Goal: Task Accomplishment & Management: Use online tool/utility

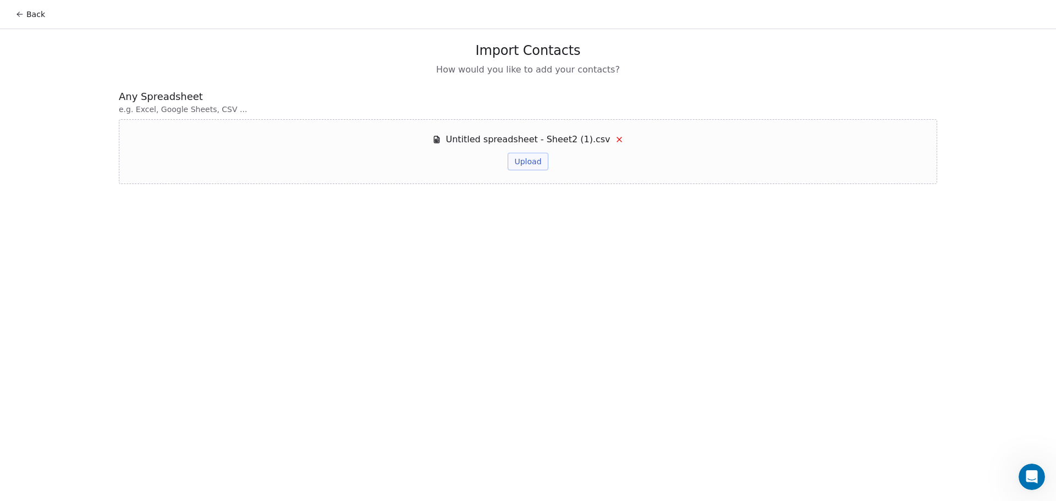
scroll to position [1414, 0]
click at [535, 163] on button "Upload" at bounding box center [527, 162] width 40 height 18
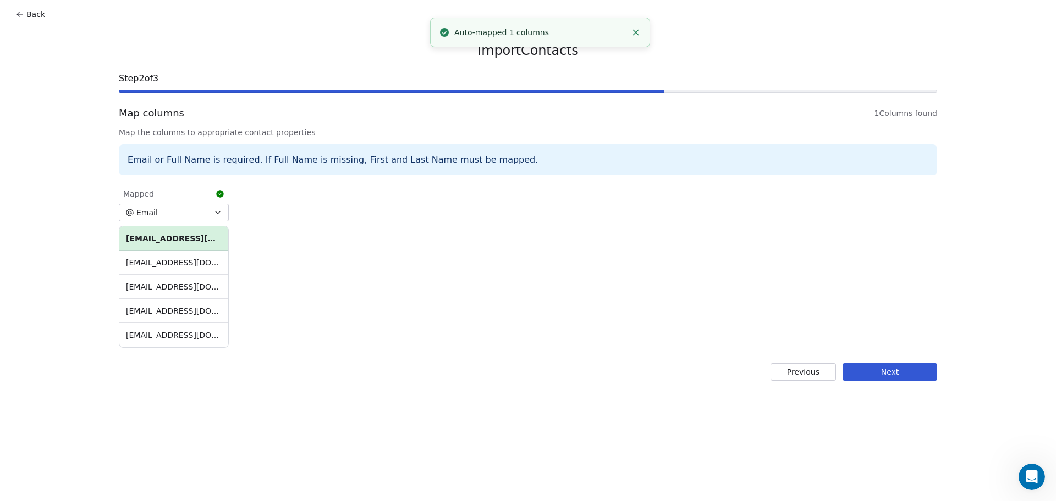
click at [921, 371] on button "Next" at bounding box center [889, 372] width 95 height 18
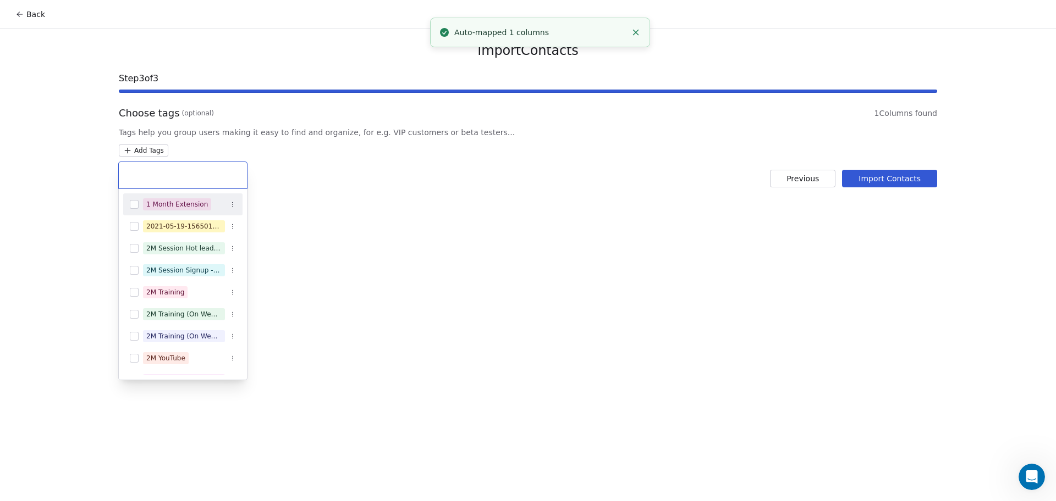
click at [140, 145] on html "Back Import Contacts Step 3 of 3 Choose tags (optional) 1 Columns found Tags he…" at bounding box center [528, 250] width 1056 height 501
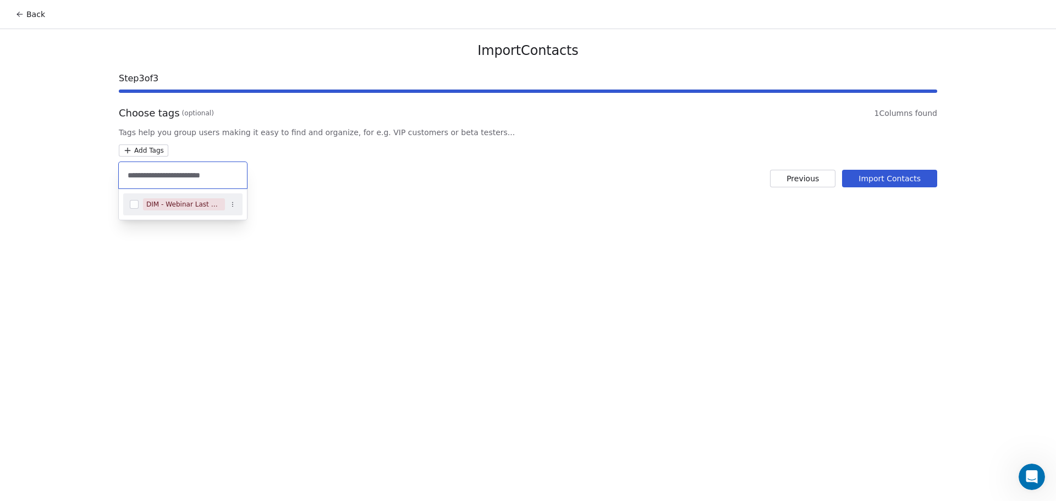
type input "**********"
click at [139, 202] on div "DIM - Webinar Last No show" at bounding box center [182, 205] width 119 height 18
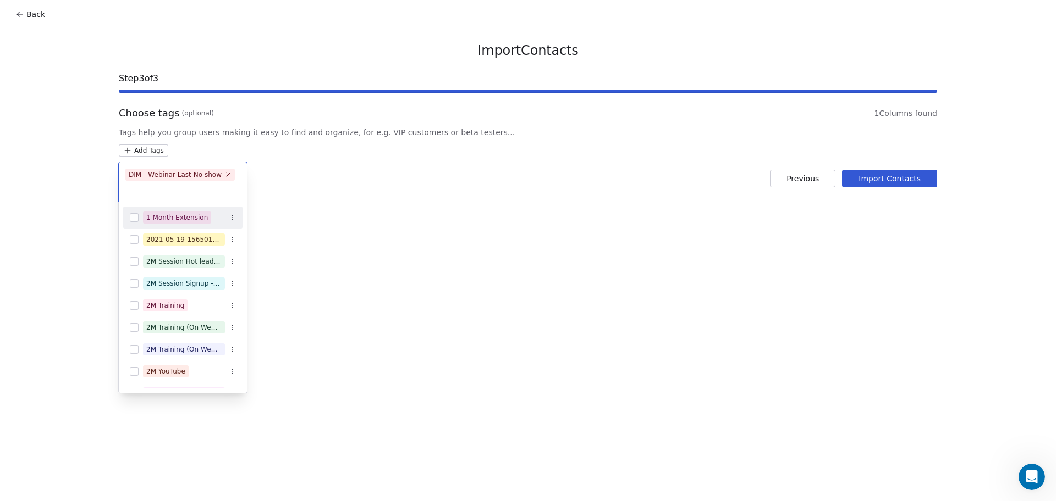
click at [339, 200] on html "Back Import Contacts Step 3 of 3 Choose tags (optional) 1 Columns found Tags he…" at bounding box center [528, 250] width 1056 height 501
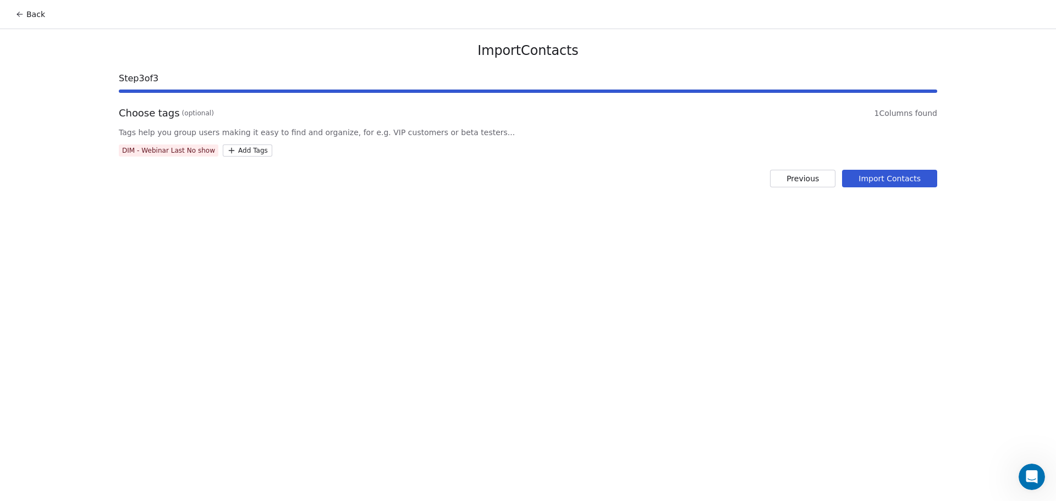
click at [904, 180] on button "Import Contacts" at bounding box center [889, 179] width 95 height 18
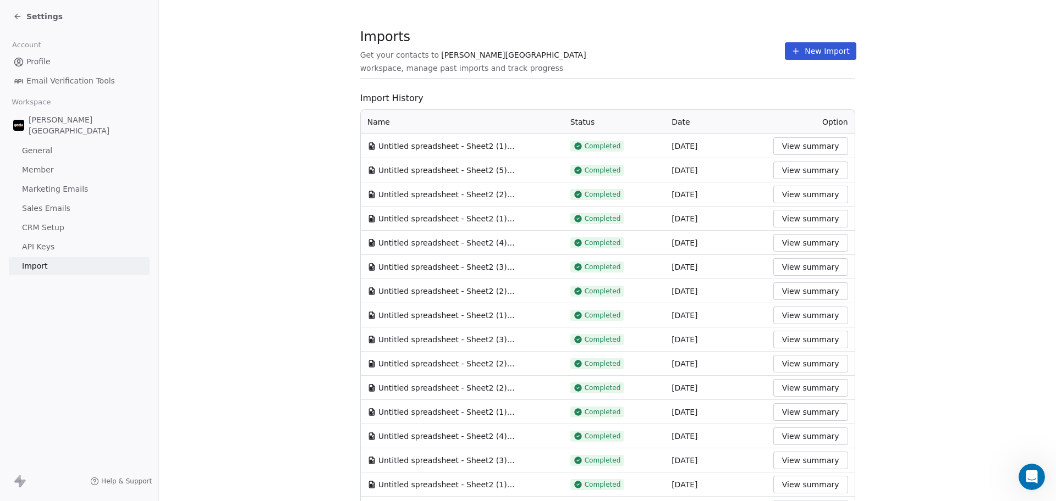
click at [808, 55] on button "New Import" at bounding box center [820, 51] width 71 height 18
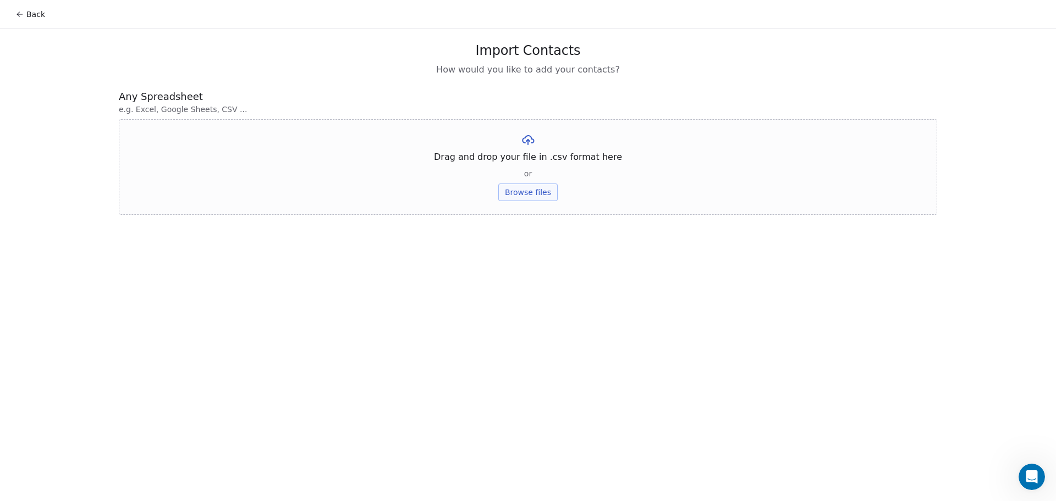
click at [538, 184] on button "Browse files" at bounding box center [527, 193] width 59 height 18
click at [532, 165] on button "Upload" at bounding box center [527, 162] width 40 height 18
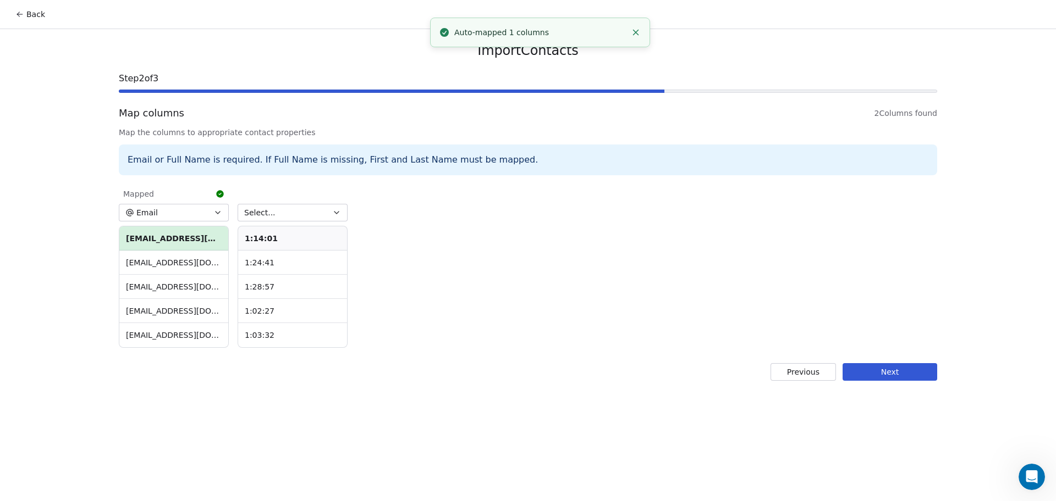
click at [895, 368] on button "Next" at bounding box center [889, 372] width 95 height 18
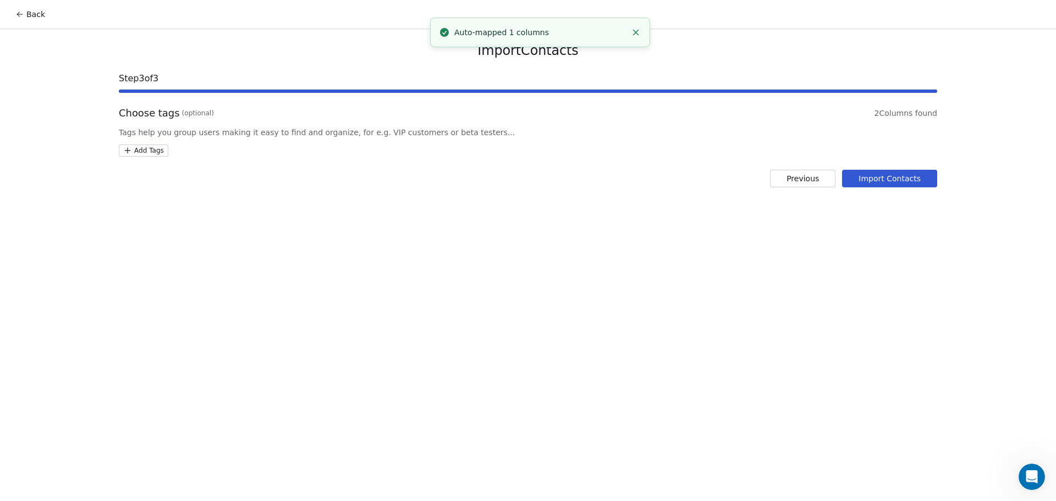
click at [162, 153] on html "Back Import Contacts Step 3 of 3 Choose tags (optional) 2 Columns found Tags he…" at bounding box center [528, 250] width 1056 height 501
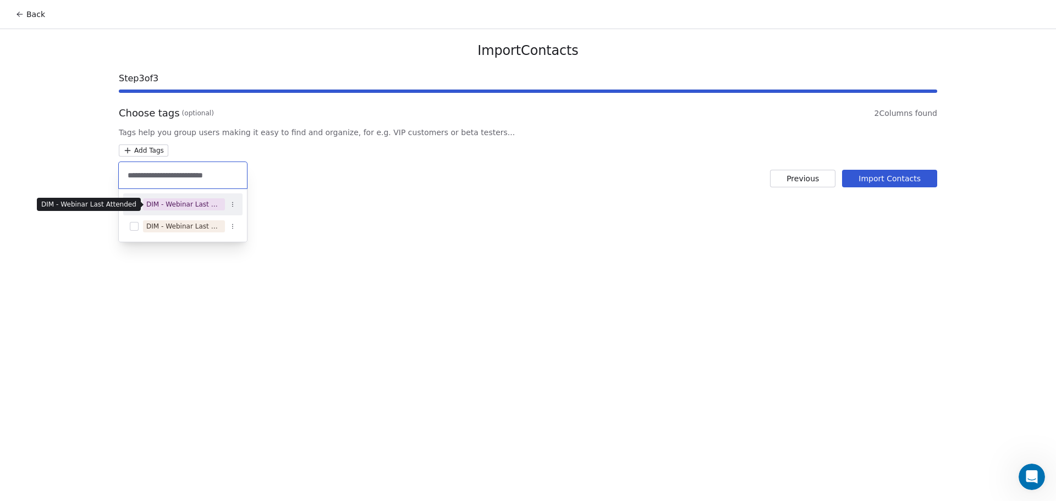
type input "**********"
click at [182, 207] on div "DIM - Webinar Last Attended" at bounding box center [183, 205] width 75 height 10
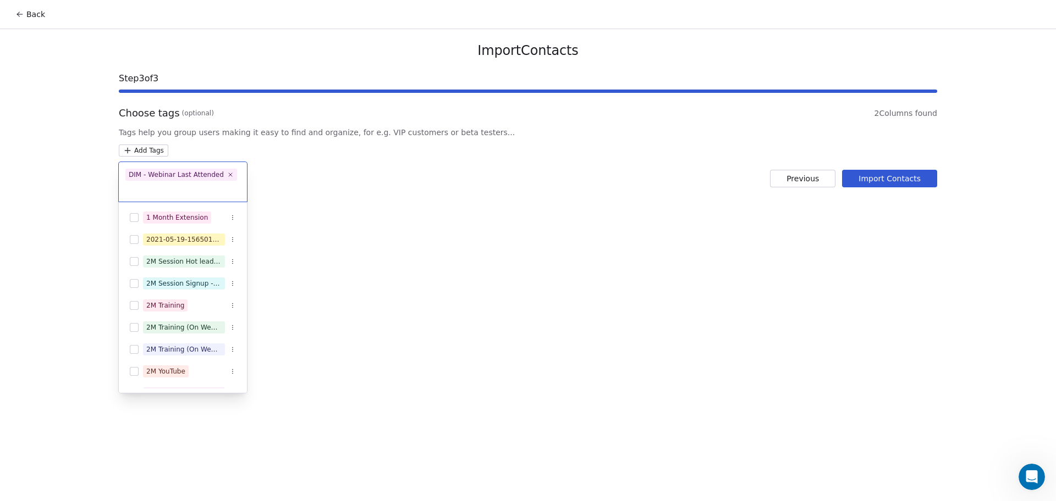
click at [566, 146] on html "Back Import Contacts Step 3 of 3 Choose tags (optional) 2 Columns found Tags he…" at bounding box center [528, 250] width 1056 height 501
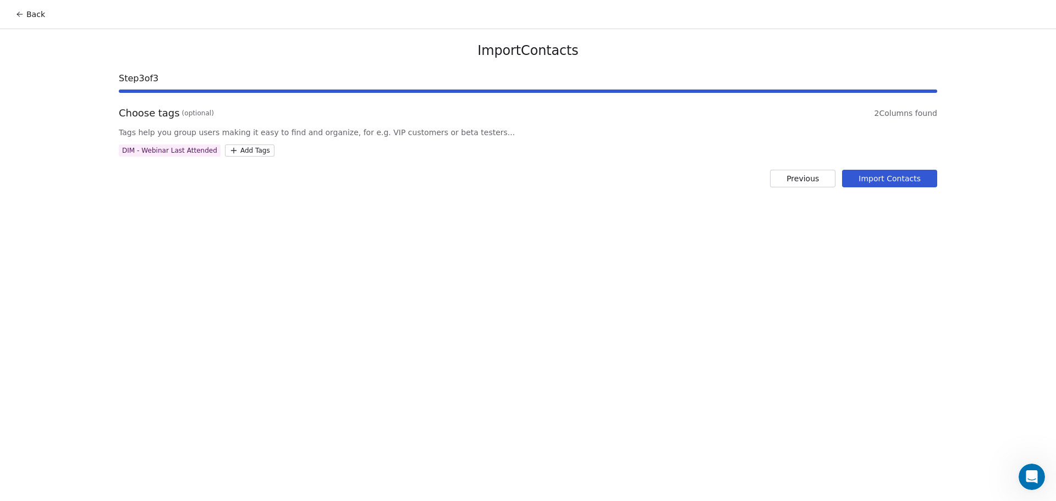
click at [895, 183] on button "Import Contacts" at bounding box center [889, 179] width 95 height 18
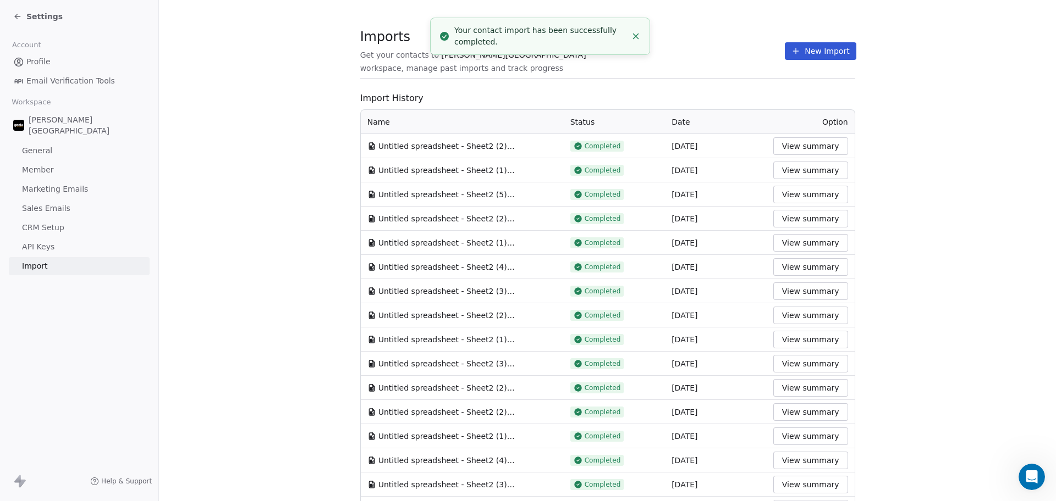
click at [697, 60] on div "Imports Get your contacts to [PERSON_NAME] School workspace, manage past import…" at bounding box center [607, 51] width 495 height 19
click at [791, 52] on icon at bounding box center [795, 51] width 9 height 9
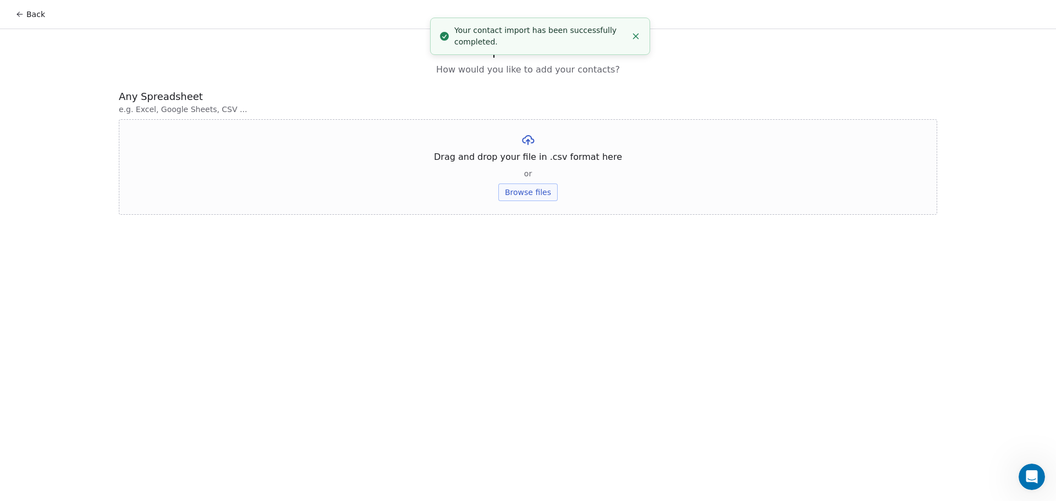
click at [515, 186] on button "Browse files" at bounding box center [527, 193] width 59 height 18
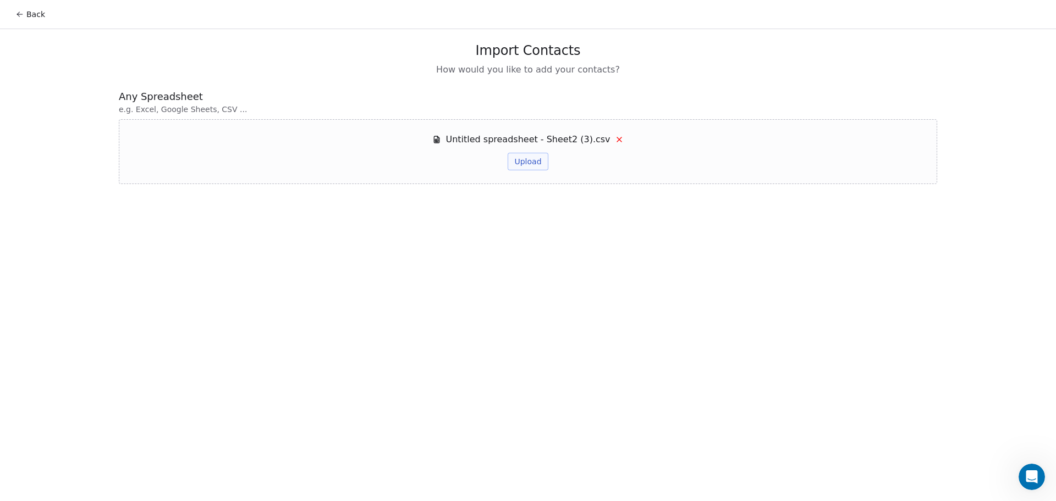
click at [520, 166] on button "Upload" at bounding box center [527, 162] width 40 height 18
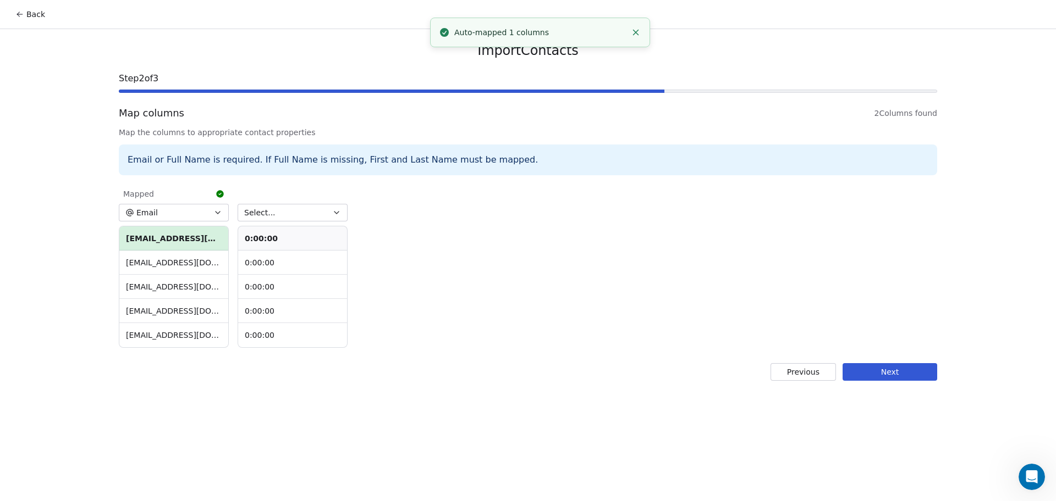
click at [283, 211] on button "Select..." at bounding box center [293, 213] width 110 height 18
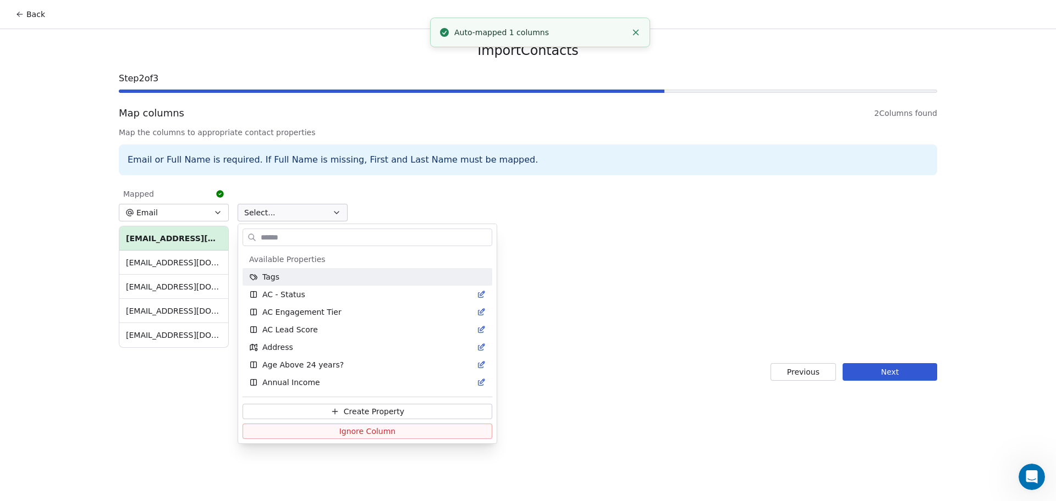
click at [471, 228] on html "Back Import Contacts Step 2 of 3 Map columns 2 Columns found Map the columns to…" at bounding box center [528, 250] width 1056 height 501
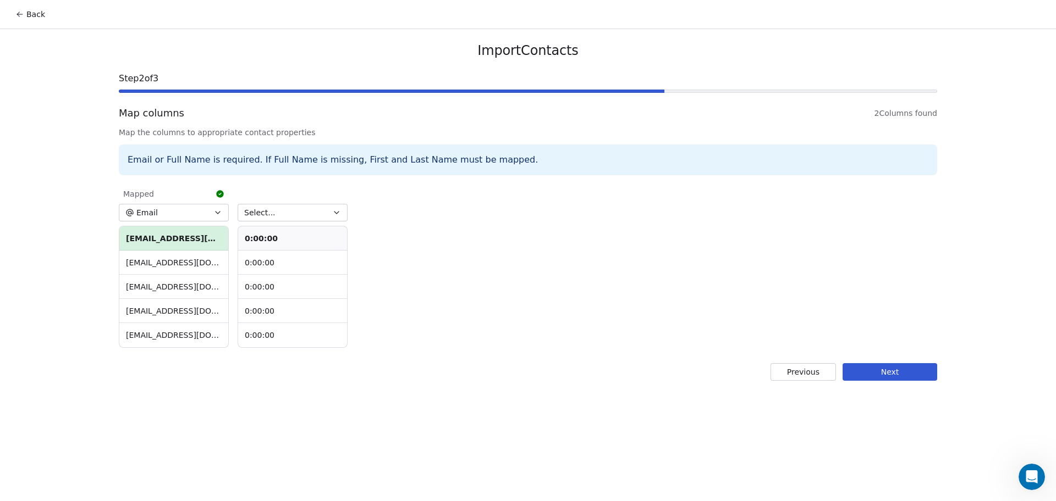
click at [904, 365] on button "Next" at bounding box center [889, 372] width 95 height 18
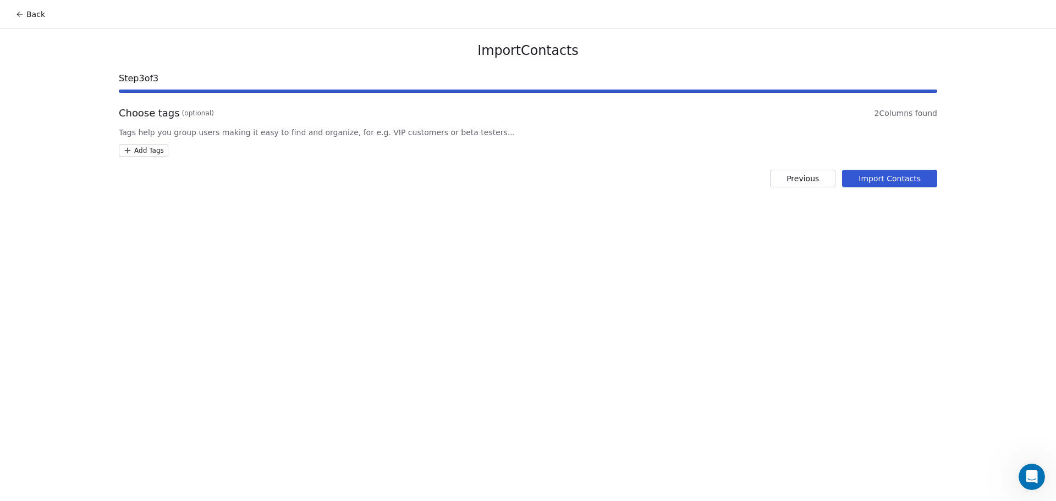
click at [156, 153] on html "Back Import Contacts Step 3 of 3 Choose tags (optional) 2 Columns found Tags he…" at bounding box center [528, 250] width 1056 height 501
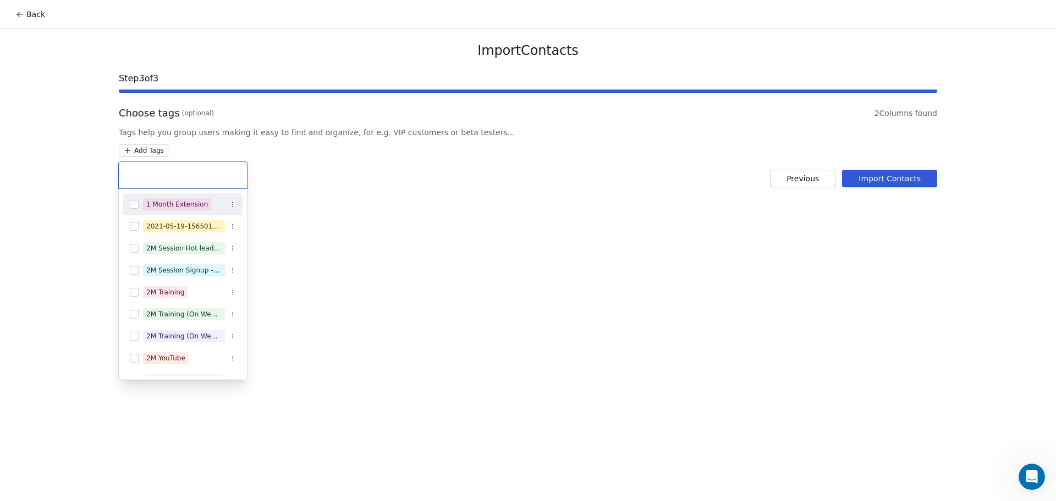
type input "*"
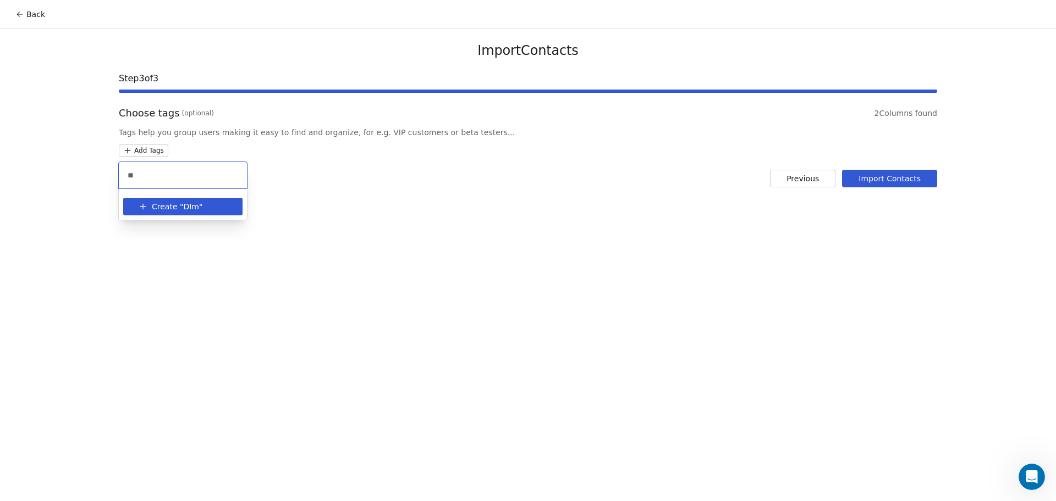
type input "*"
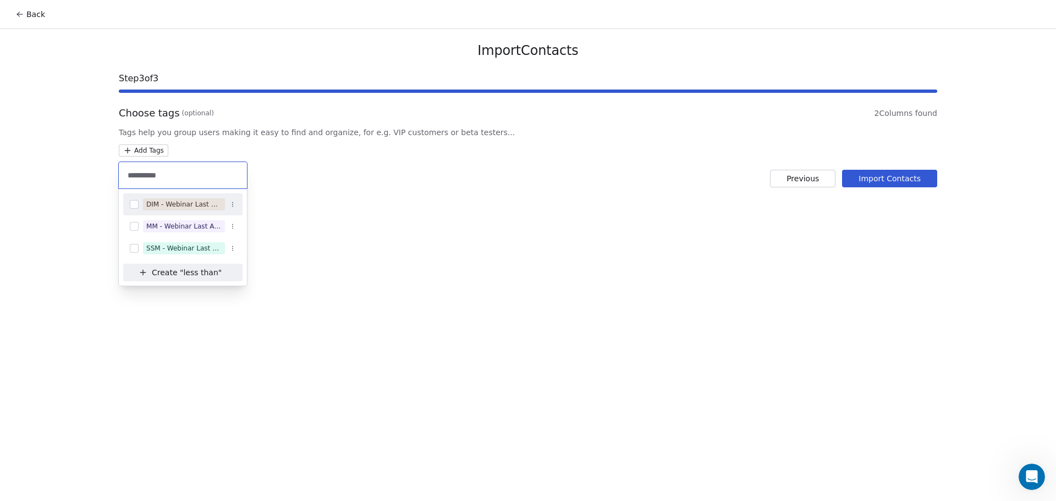
type input "*********"
click at [184, 201] on div "DIM - Webinar Last Attended (Less Than 30 mins)" at bounding box center [183, 205] width 75 height 10
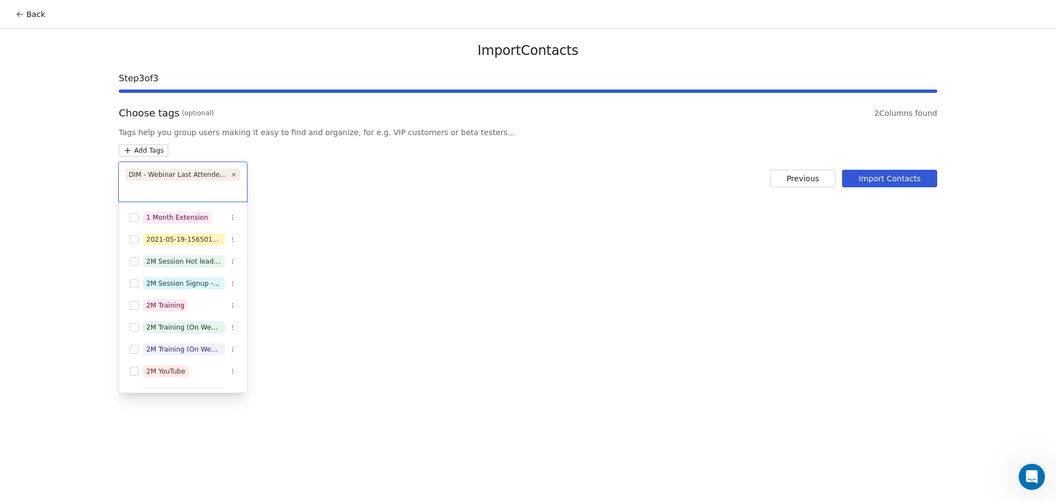
click at [417, 180] on html "Back Import Contacts Step 3 of 3 Choose tags (optional) 2 Columns found Tags he…" at bounding box center [528, 250] width 1056 height 501
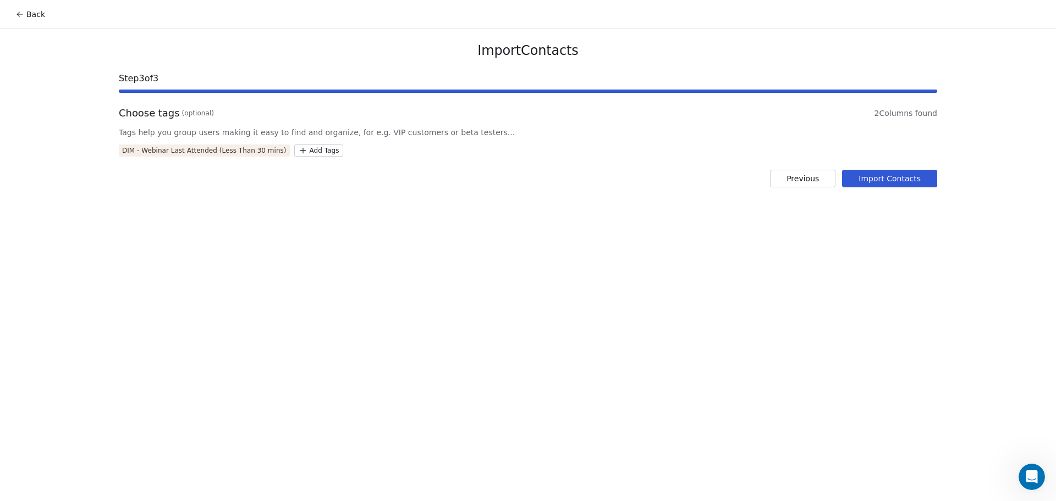
click at [864, 178] on button "Import Contacts" at bounding box center [889, 179] width 95 height 18
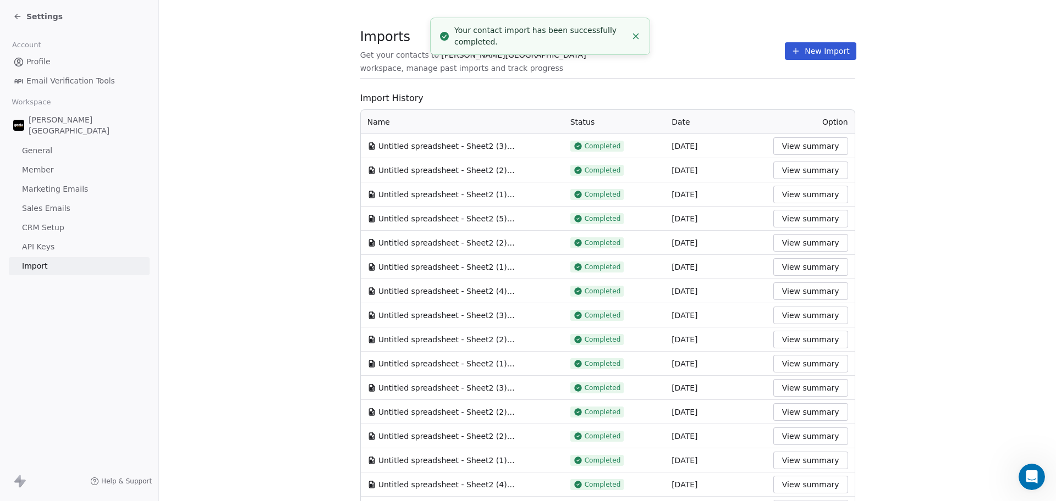
click at [427, 54] on div "Imports Get your contacts to [PERSON_NAME][GEOGRAPHIC_DATA] workspace, manage p…" at bounding box center [572, 51] width 425 height 45
click at [794, 50] on button "New Import" at bounding box center [820, 51] width 71 height 18
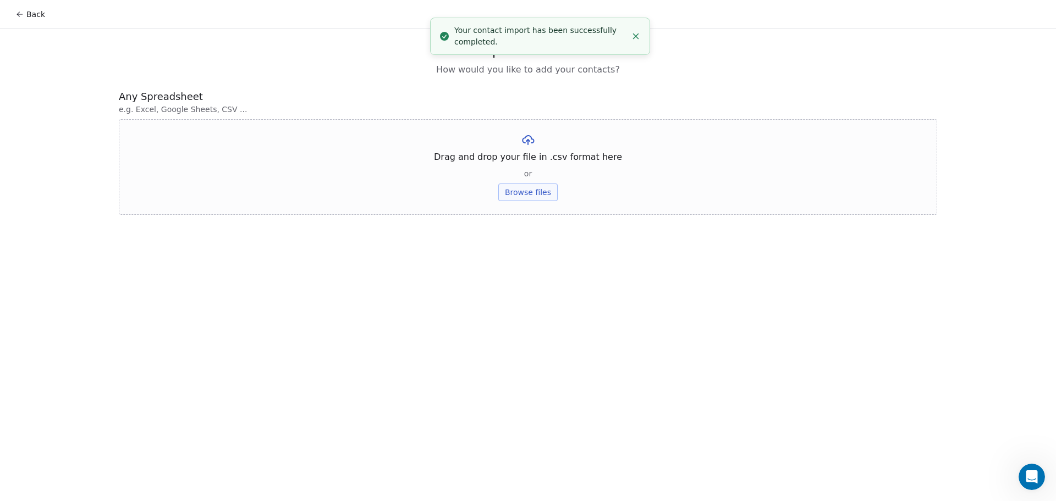
click at [539, 195] on button "Browse files" at bounding box center [527, 193] width 59 height 18
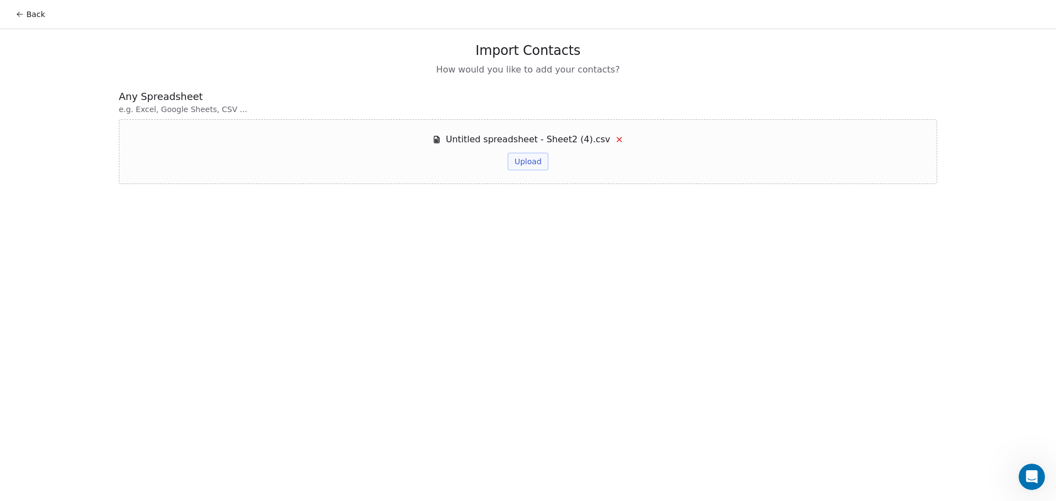
click at [520, 164] on button "Upload" at bounding box center [527, 162] width 40 height 18
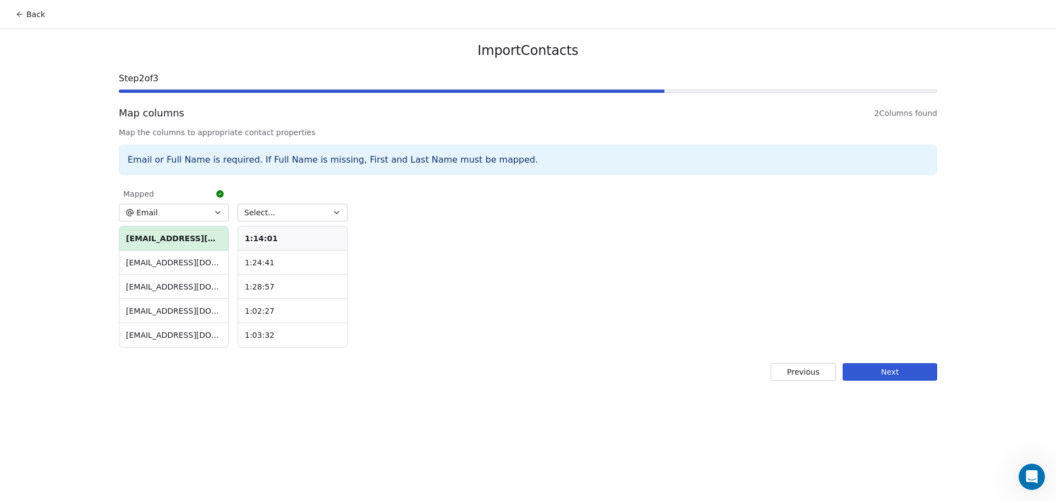
click at [892, 364] on button "Next" at bounding box center [889, 372] width 95 height 18
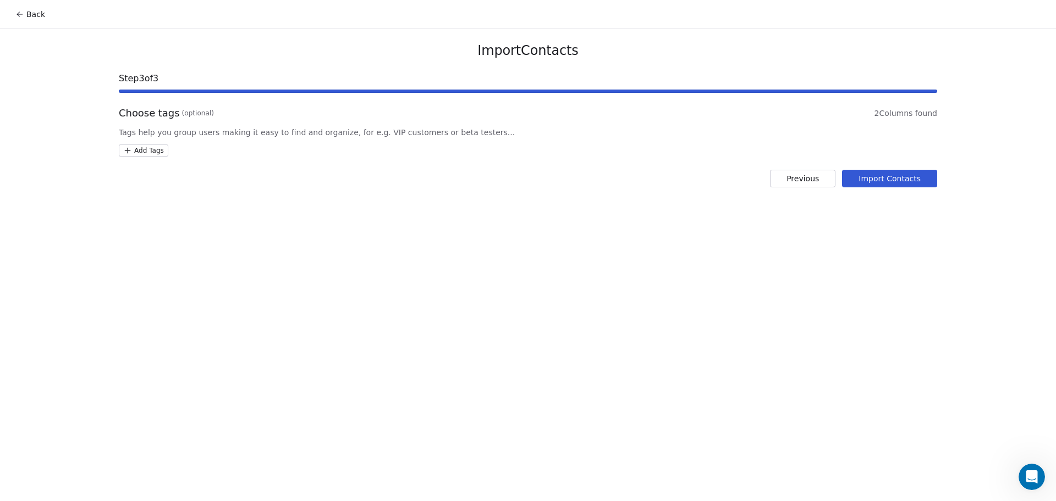
click at [158, 147] on html "Back Import Contacts Step 3 of 3 Choose tags (optional) 2 Columns found Tags he…" at bounding box center [528, 250] width 1056 height 501
type input "*"
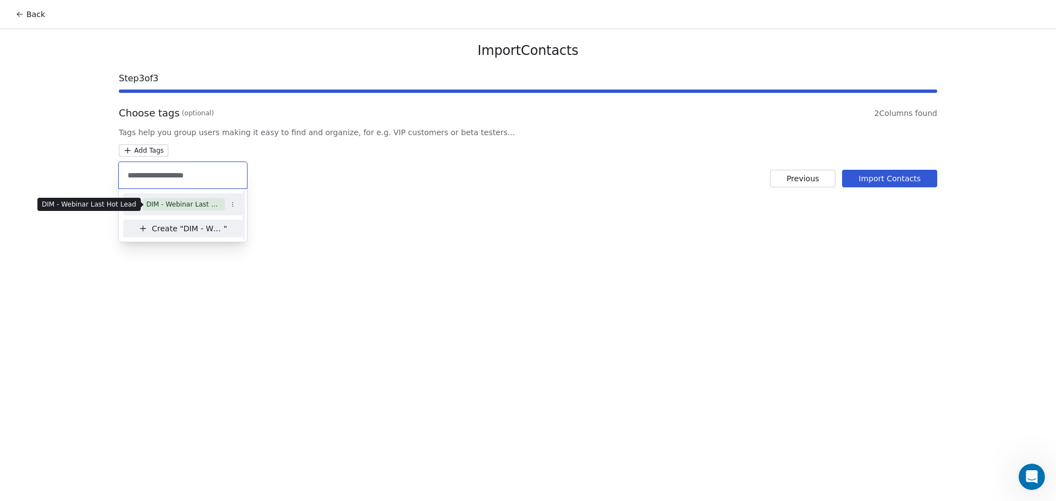
type input "**********"
click at [186, 200] on div "DIM - Webinar Last Hot Lead" at bounding box center [183, 205] width 75 height 10
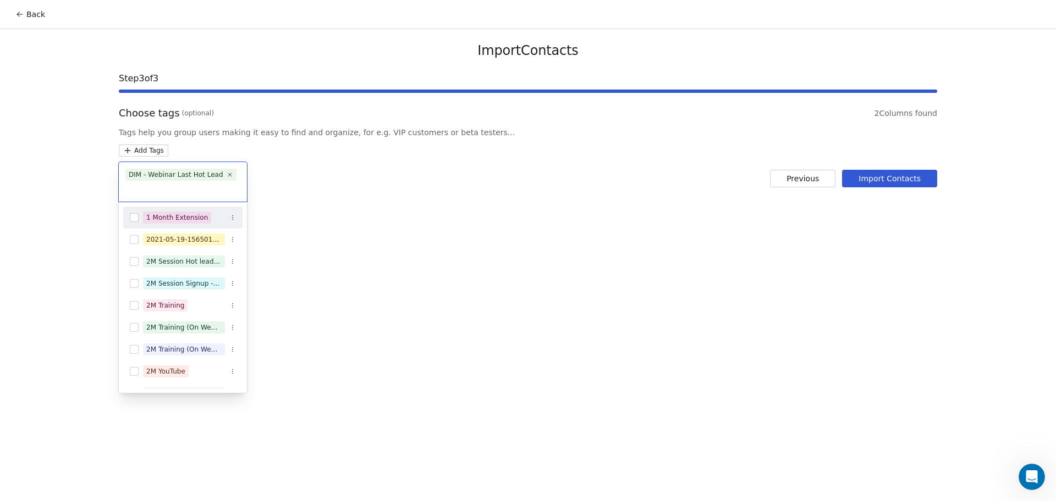
click at [563, 175] on html "Back Import Contacts Step 3 of 3 Choose tags (optional) 2 Columns found Tags he…" at bounding box center [528, 250] width 1056 height 501
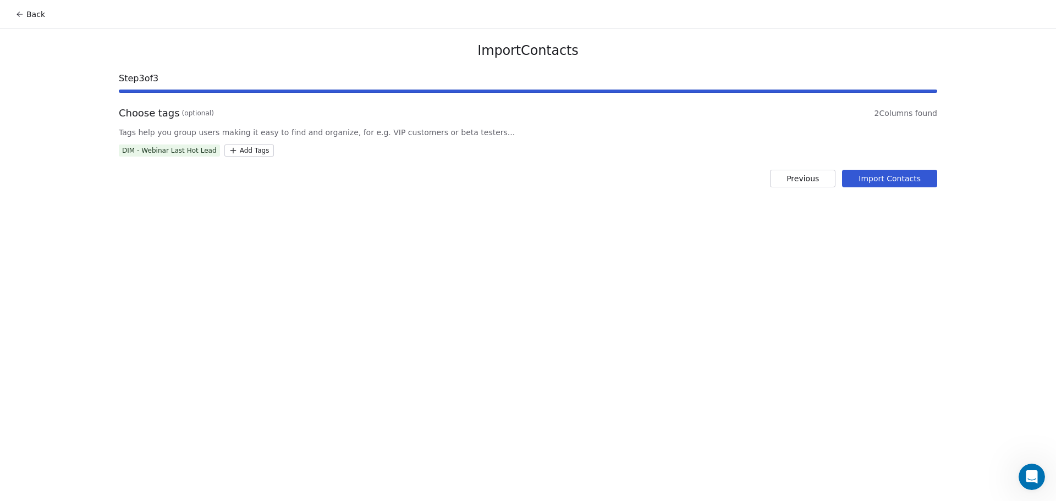
click at [874, 182] on button "Import Contacts" at bounding box center [889, 179] width 95 height 18
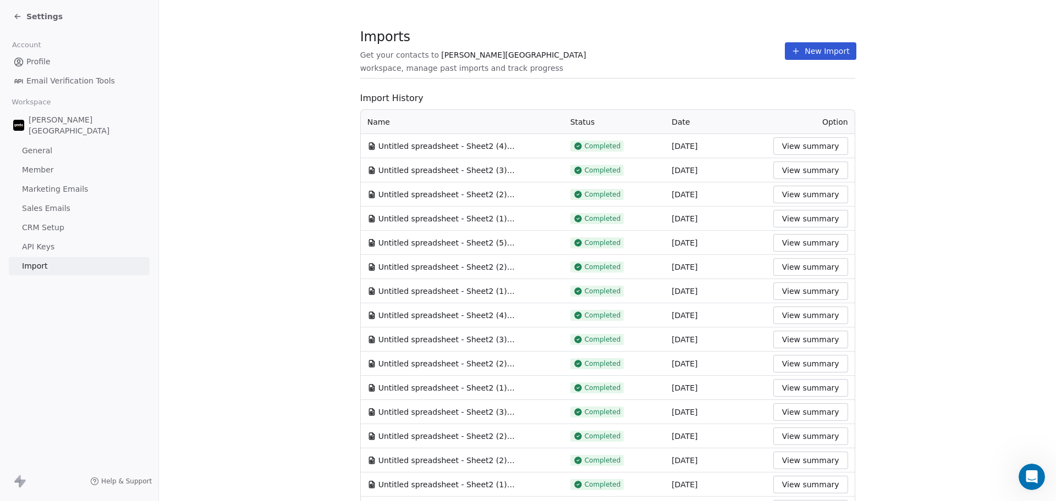
scroll to position [1414, 0]
